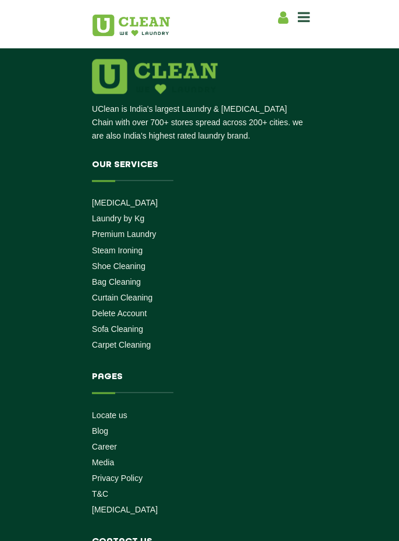
scroll to position [4684, 0]
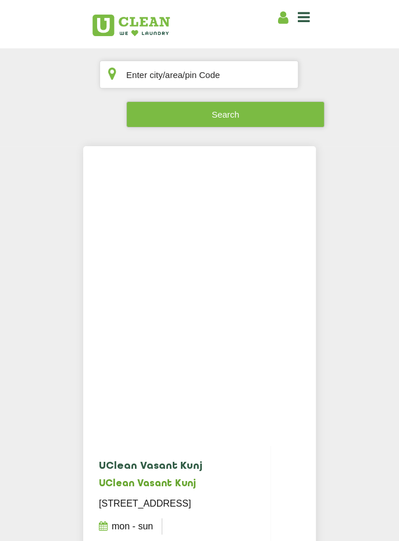
click at [305, 17] on icon at bounding box center [304, 17] width 12 height 14
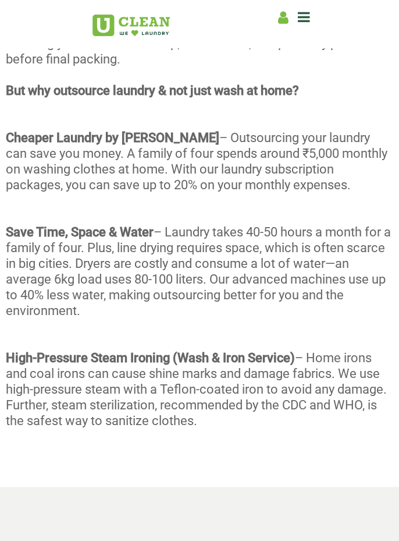
scroll to position [535, 0]
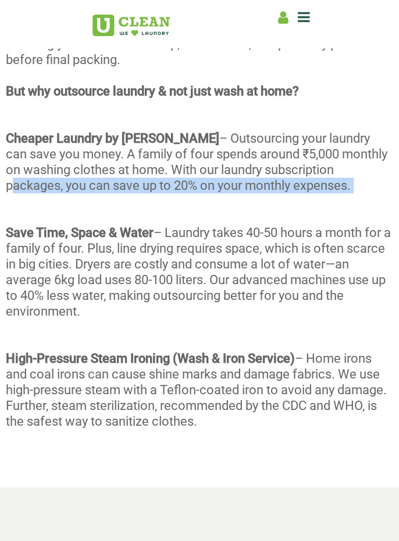
click at [318, 193] on div "With our Wash & Fold service, every garment undergoes a meticulous 4-stage proc…" at bounding box center [199, 215] width 399 height 485
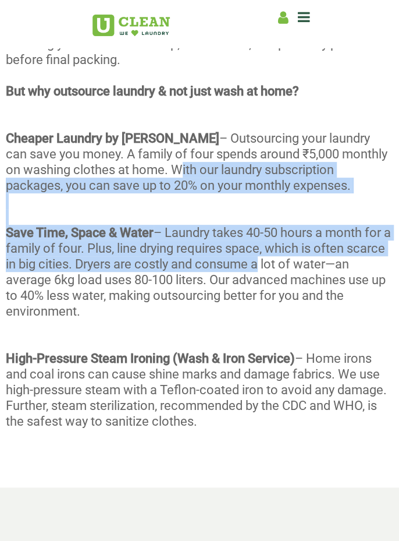
click at [348, 211] on div "With our Wash & Fold service, every garment undergoes a meticulous 4-stage proc…" at bounding box center [199, 215] width 399 height 485
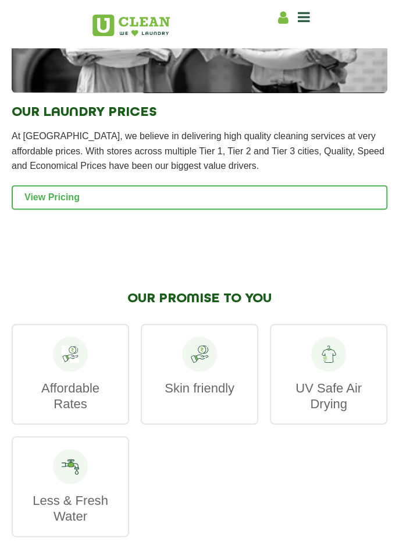
scroll to position [2758, 0]
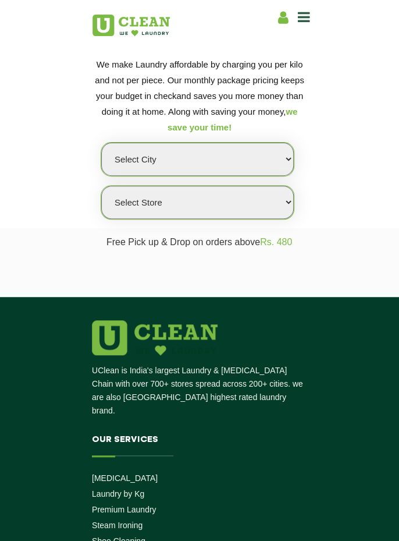
click at [277, 159] on select "Select city Aalo Agartala Agra Ahmedabad Akola Aligarh Alwar - UClean Select Am…" at bounding box center [197, 159] width 193 height 33
select select "1"
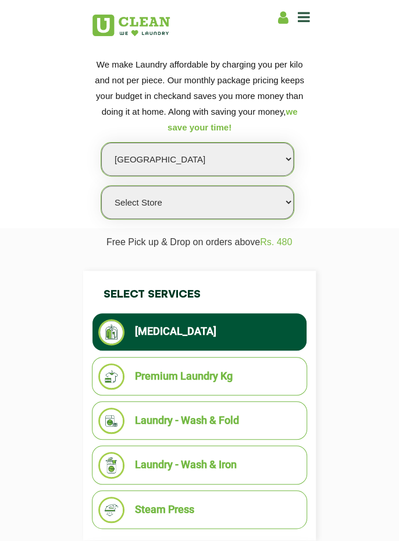
click at [278, 193] on select "Select Store UClean Vasant Kunj UClean Greater Kailash 2 UClean Dwarka UClean R…" at bounding box center [197, 202] width 193 height 33
select select "169"
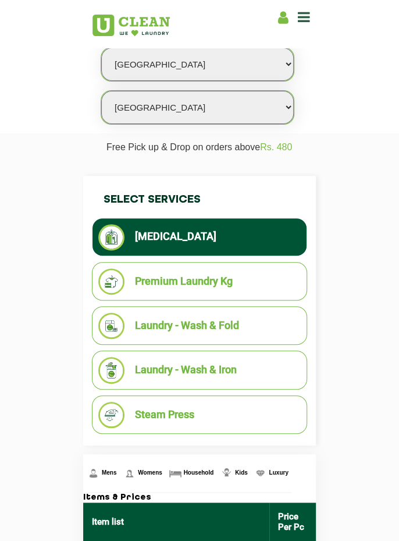
scroll to position [85, 0]
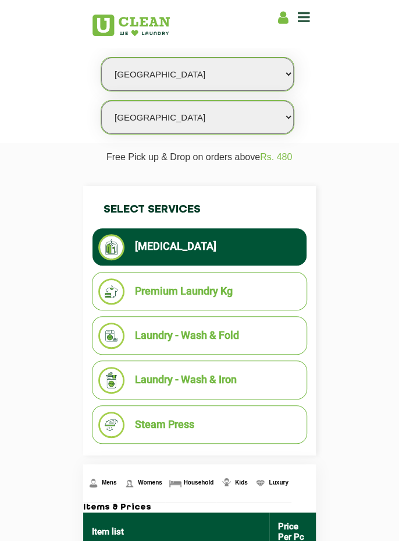
click at [278, 368] on li "Laundry - Wash & Iron" at bounding box center [199, 380] width 203 height 26
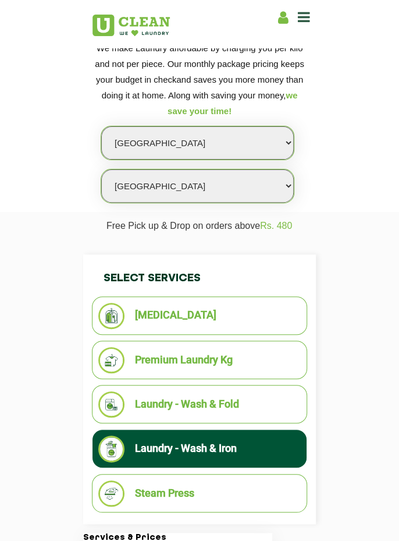
scroll to position [0, 0]
